Goal: Task Accomplishment & Management: Complete application form

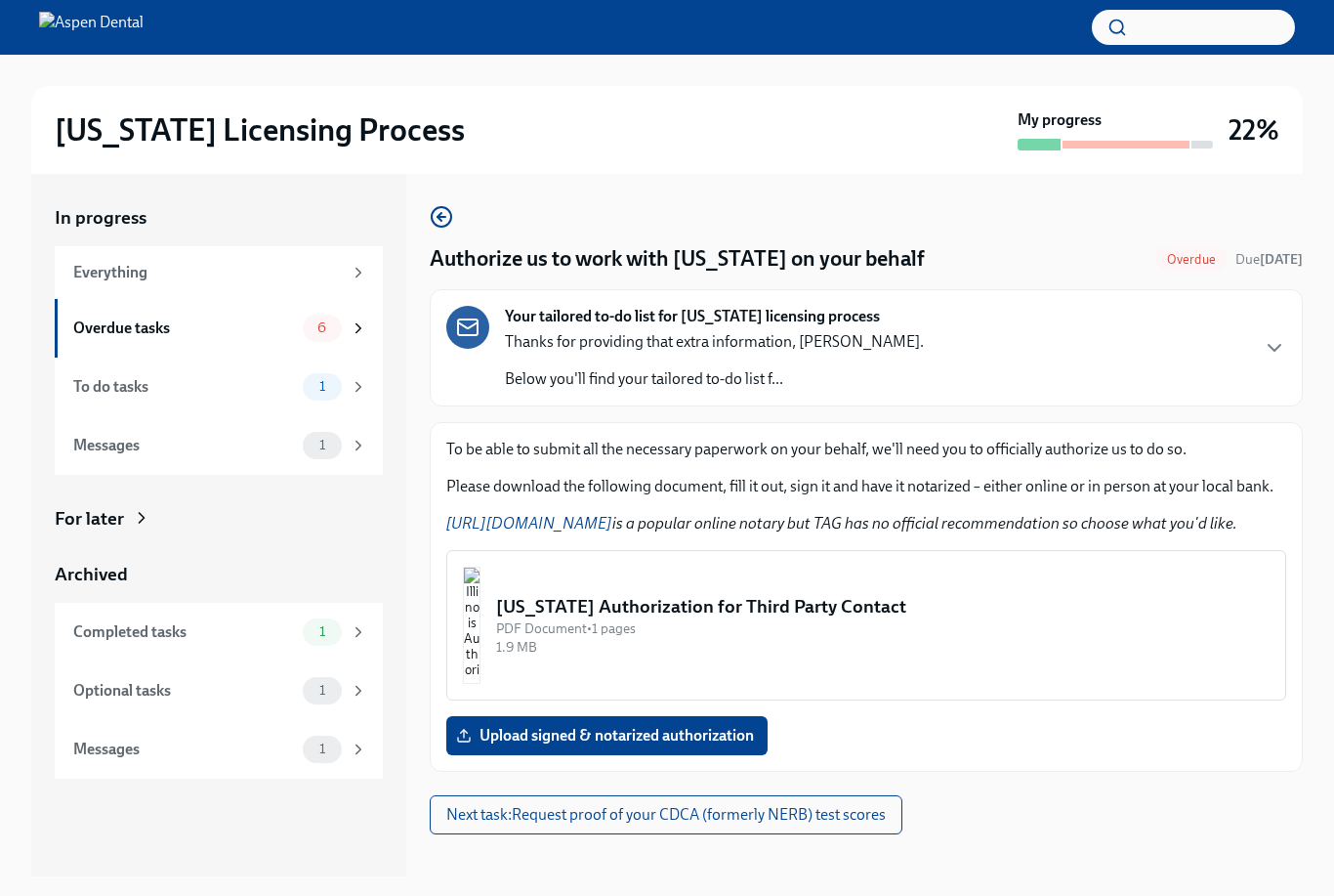
scroll to position [35, 0]
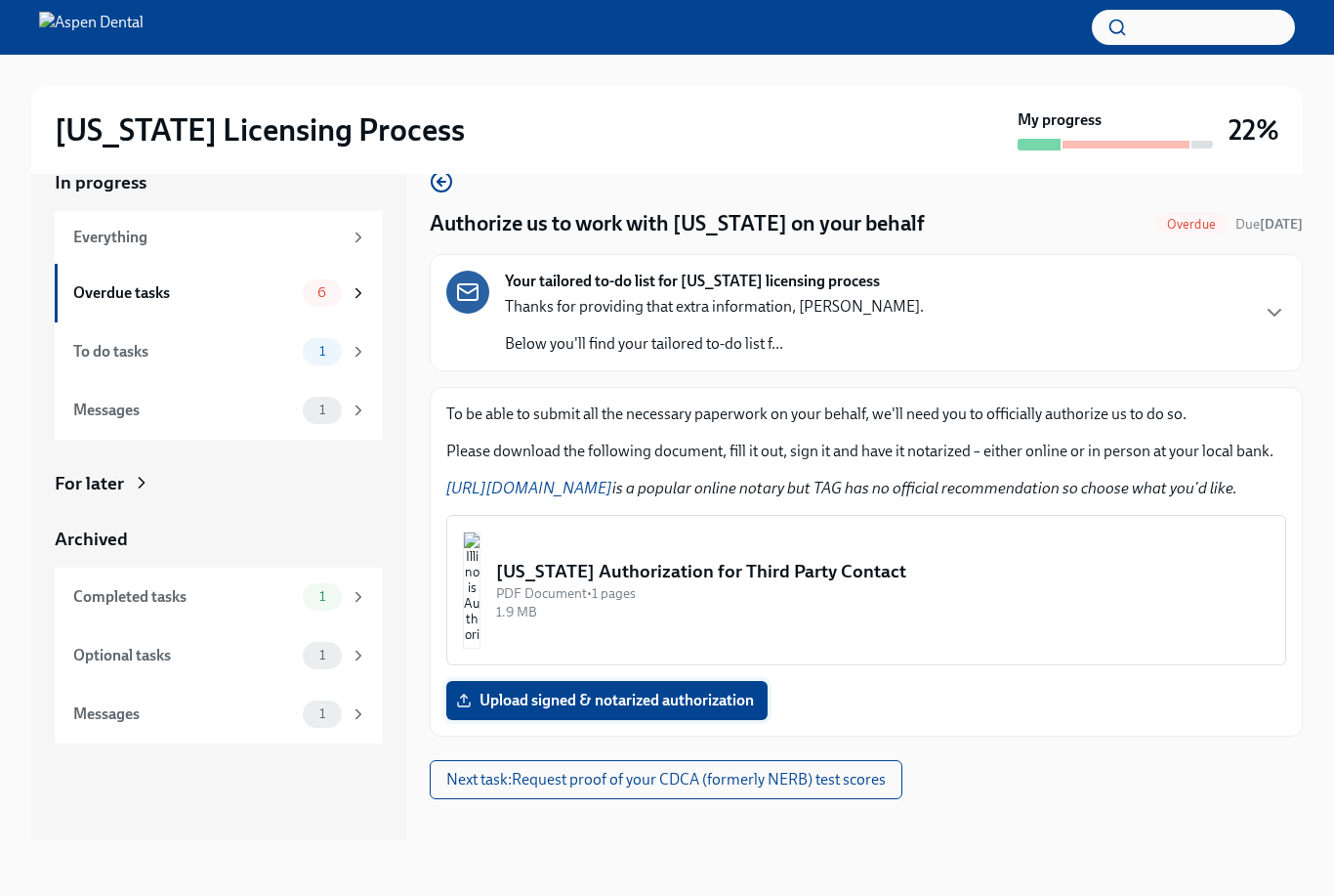
click at [583, 696] on span "Upload signed & notarized authorization" at bounding box center [607, 701] width 294 height 20
click at [0, 0] on input "Upload signed & notarized authorization" at bounding box center [0, 0] width 0 height 0
click at [234, 290] on div "Overdue tasks" at bounding box center [184, 292] width 222 height 21
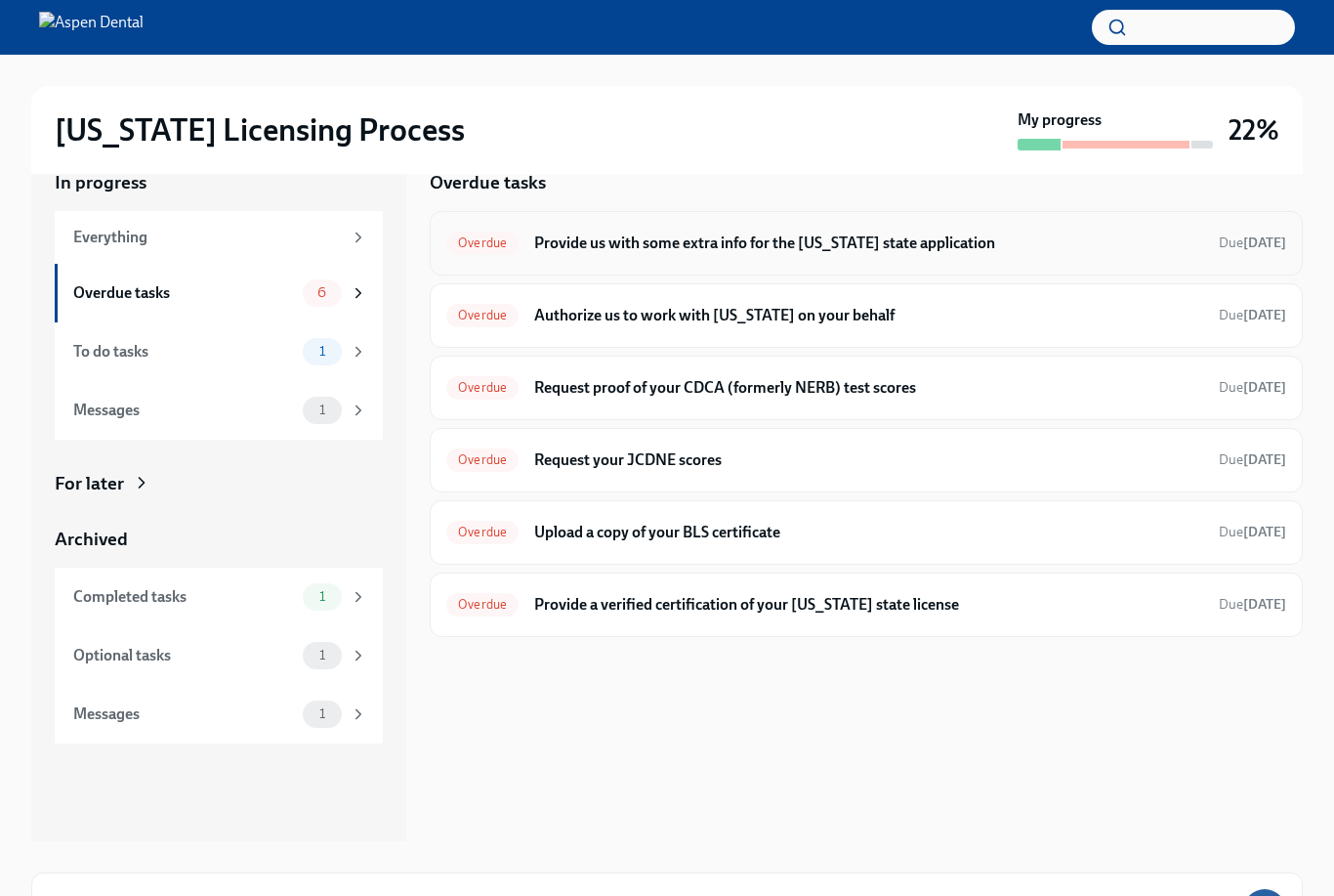
click at [1032, 243] on h6 "Provide us with some extra info for the [US_STATE] state application" at bounding box center [868, 242] width 669 height 21
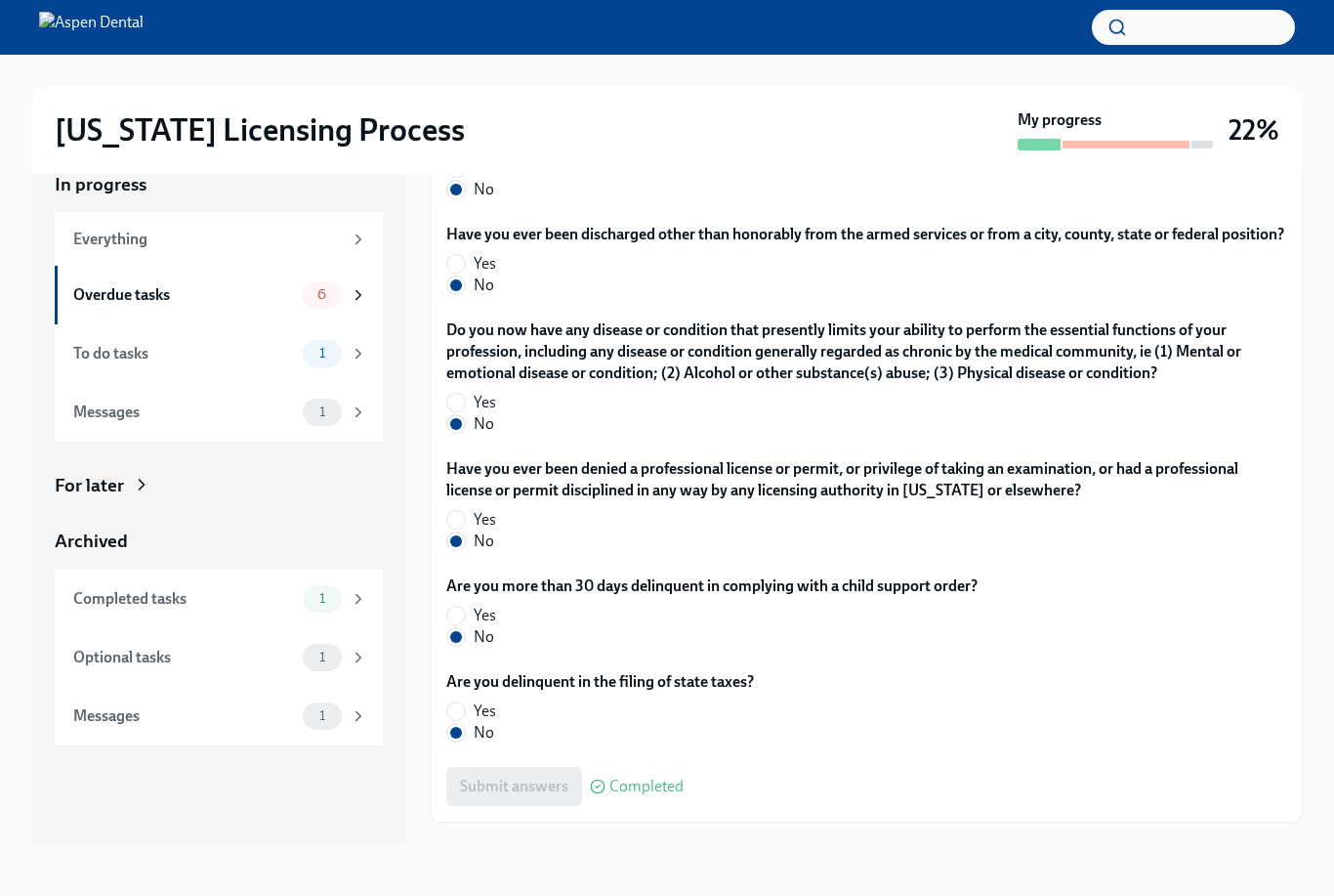
scroll to position [3771, 0]
click at [784, 876] on span "Next task : Authorize us to work with [US_STATE] on your behalf" at bounding box center [653, 867] width 415 height 20
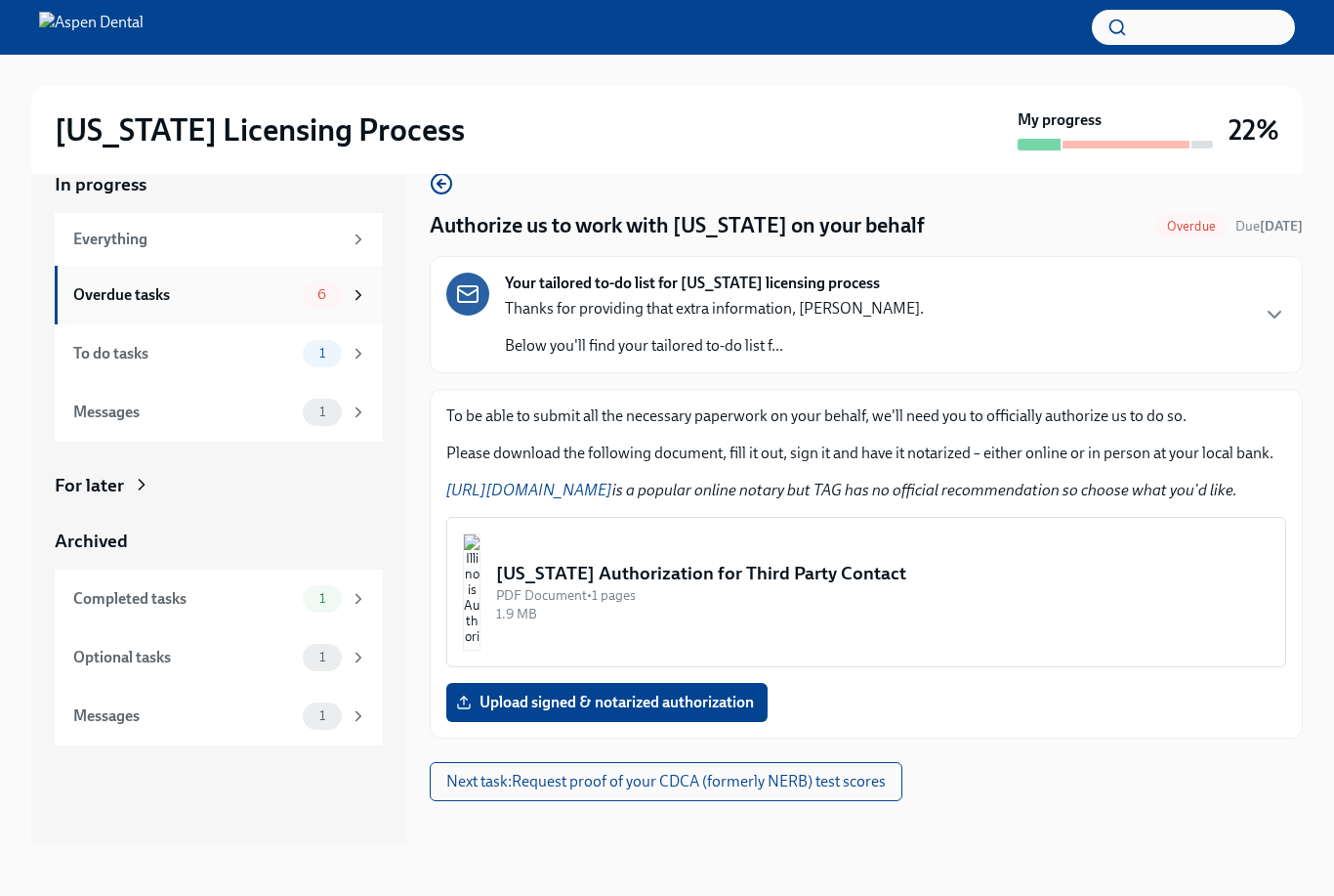
click at [292, 299] on div "Overdue tasks" at bounding box center [184, 294] width 222 height 21
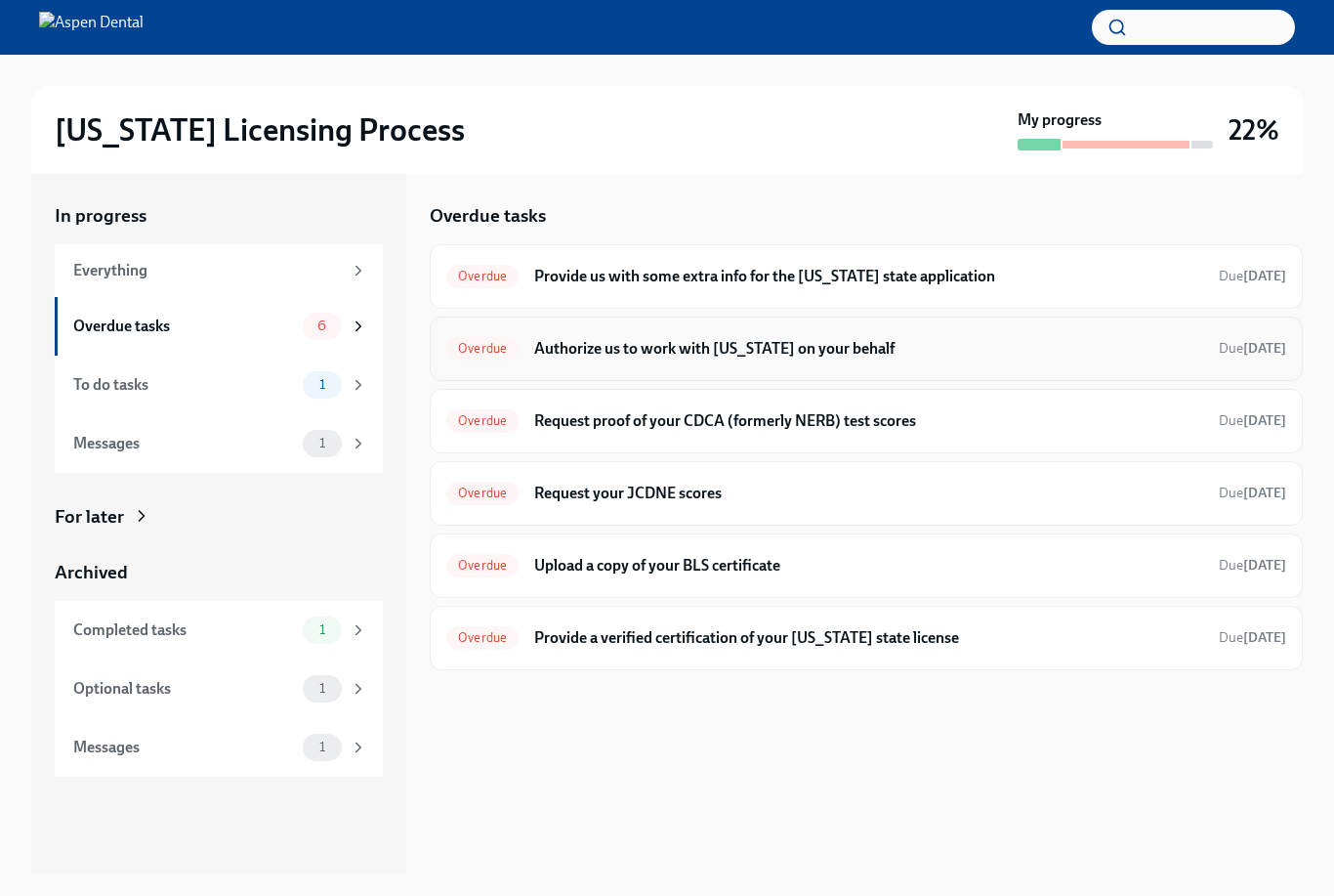
click at [851, 358] on div "Overdue Authorize us to work with [US_STATE] on your behalf Due [DATE]" at bounding box center [866, 348] width 840 height 31
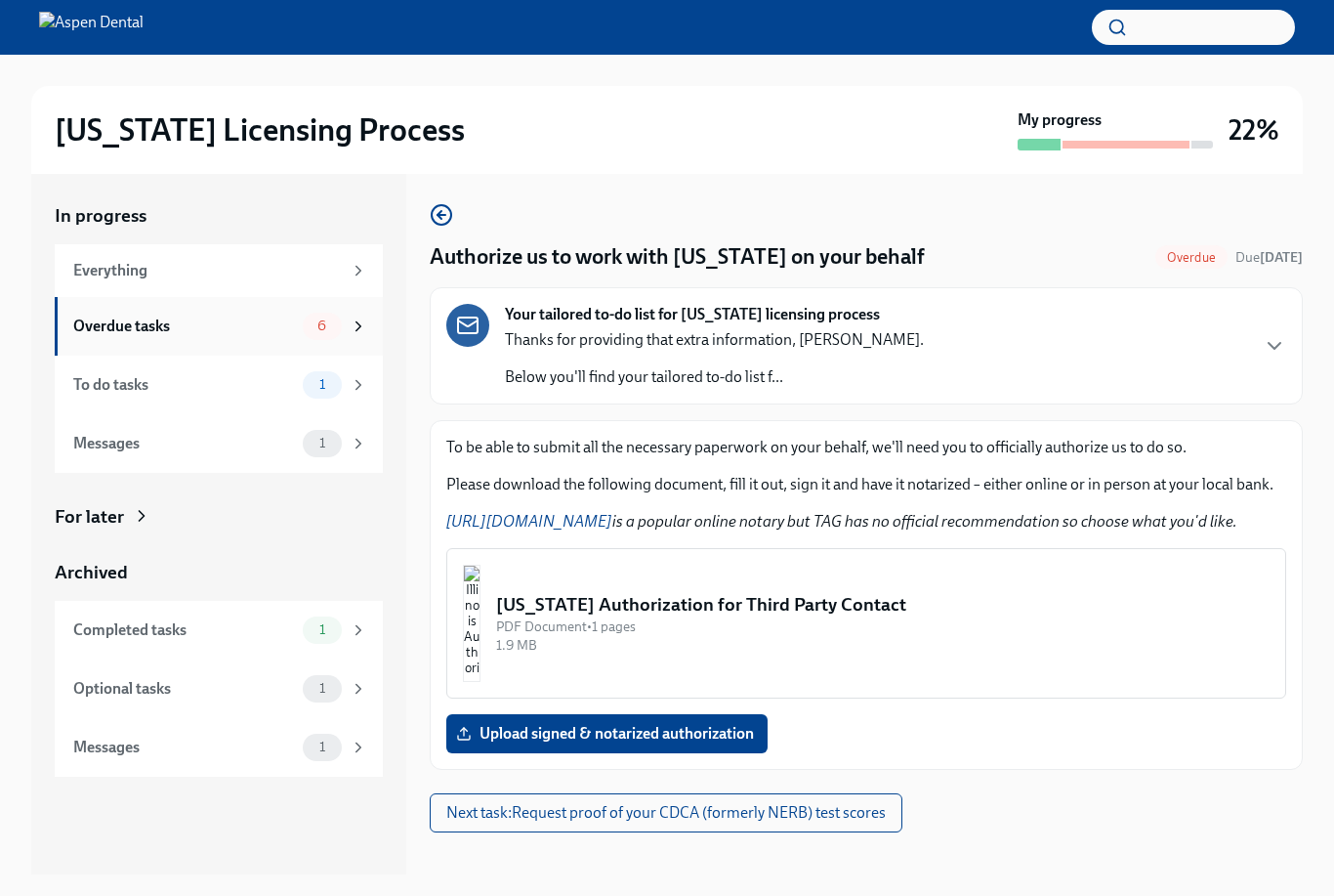
click at [299, 317] on div "Overdue tasks 6" at bounding box center [220, 326] width 294 height 27
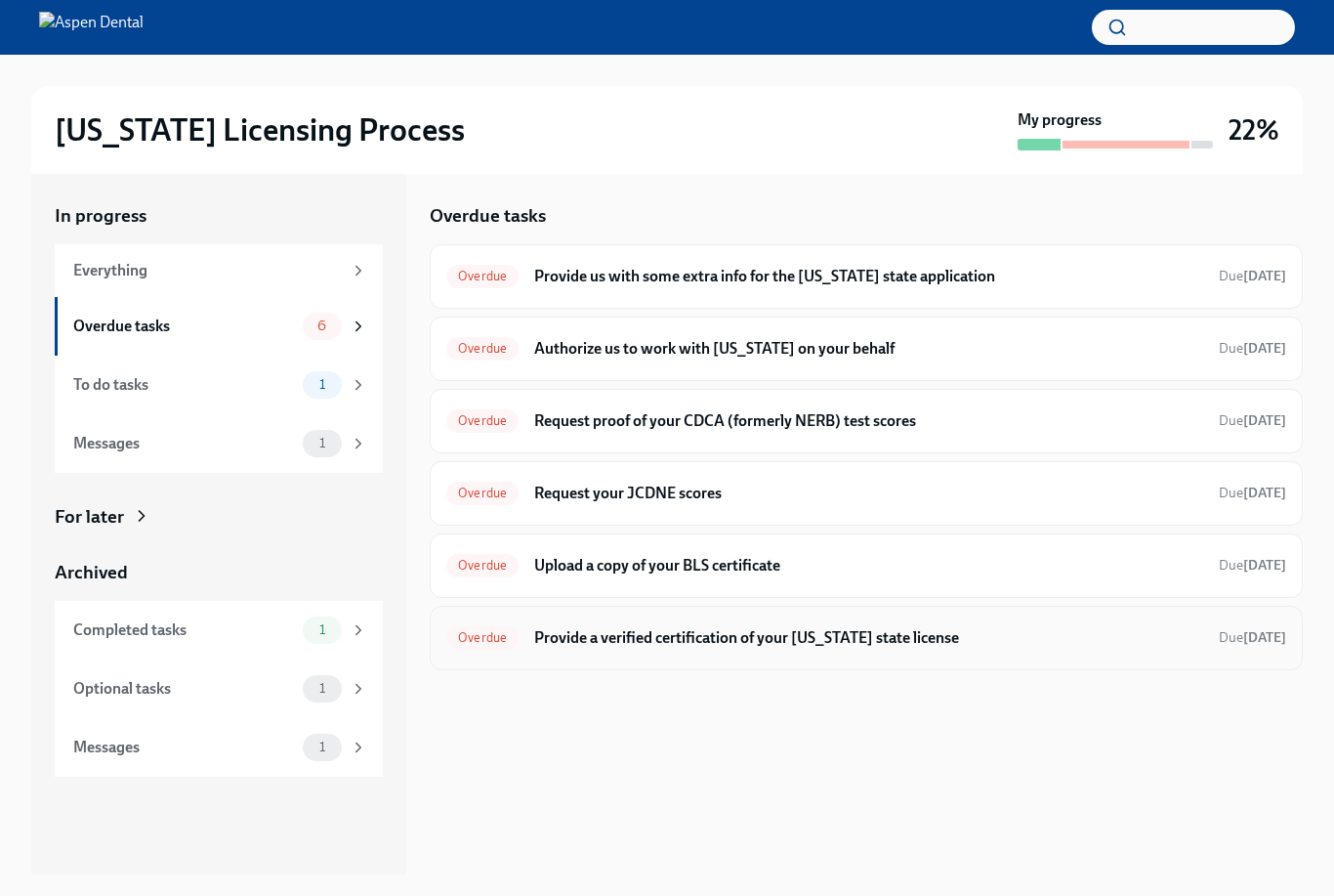
click at [633, 634] on h6 "Provide a verified certification of your [US_STATE] state license" at bounding box center [868, 637] width 669 height 21
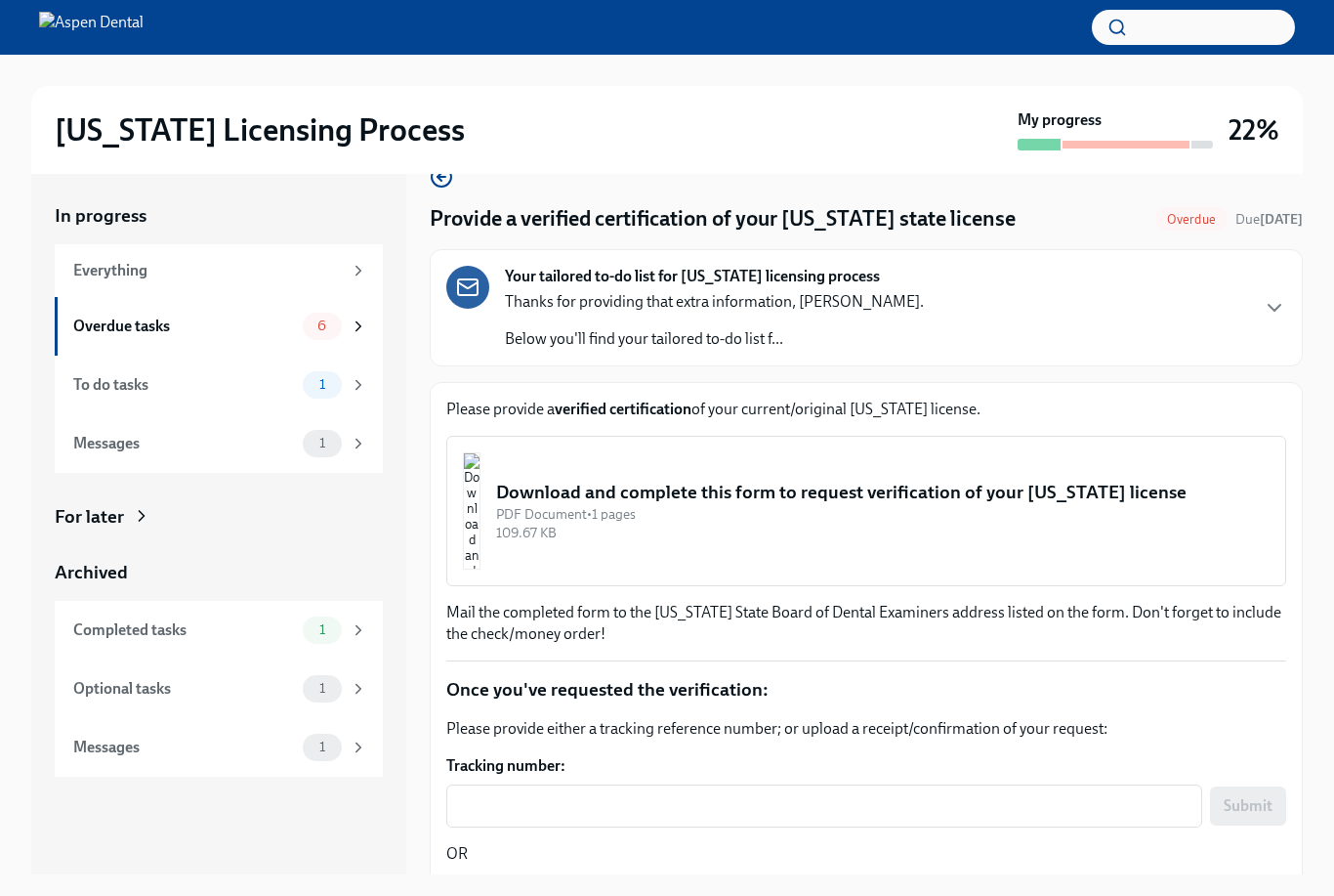
scroll to position [37, 0]
click at [823, 493] on div "Download and complete this form to request verification of your [US_STATE] lice…" at bounding box center [883, 493] width 774 height 25
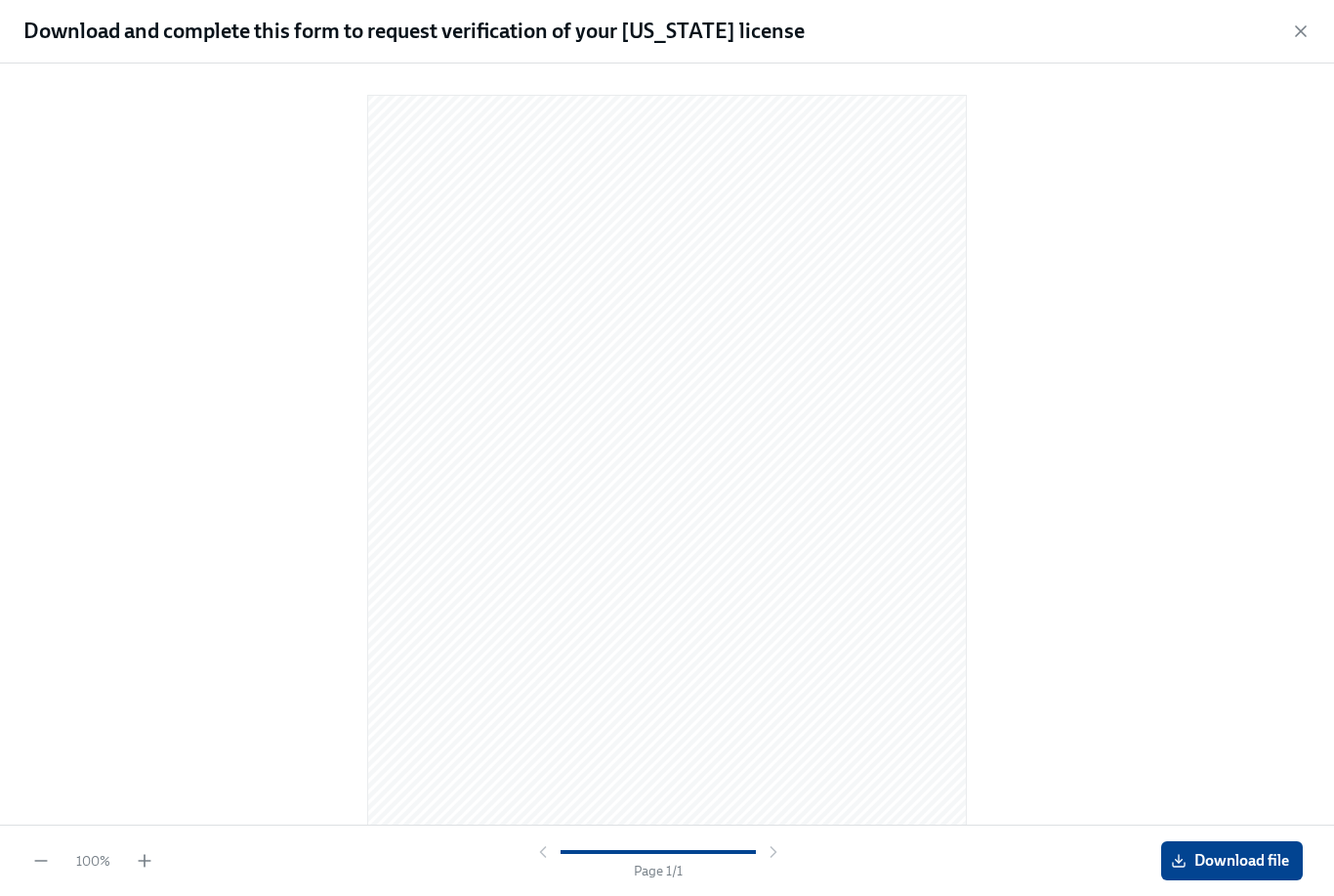
click at [1290, 51] on div "Download and complete this form to request verification of your [US_STATE] lice…" at bounding box center [667, 31] width 1334 height 63
click at [1312, 7] on div "Download and complete this form to request verification of your [US_STATE] lice…" at bounding box center [667, 31] width 1334 height 63
click at [1301, 34] on icon "button" at bounding box center [1301, 31] width 20 height 20
